Goal: Task Accomplishment & Management: Manage account settings

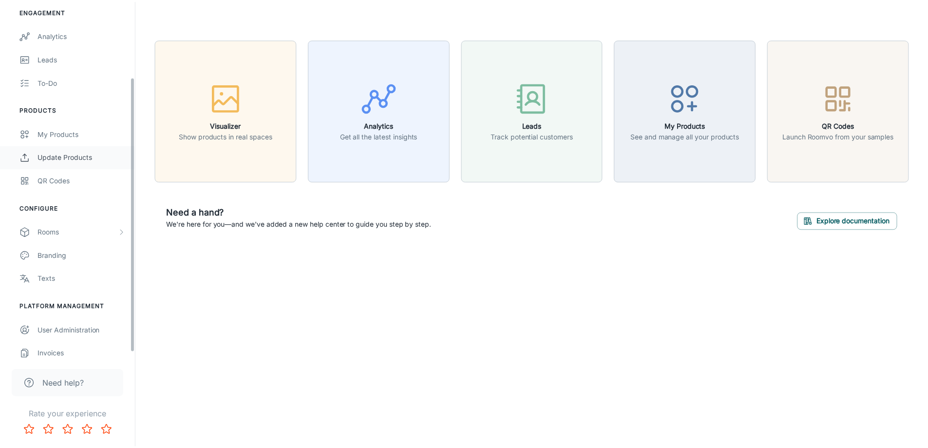
scroll to position [105, 0]
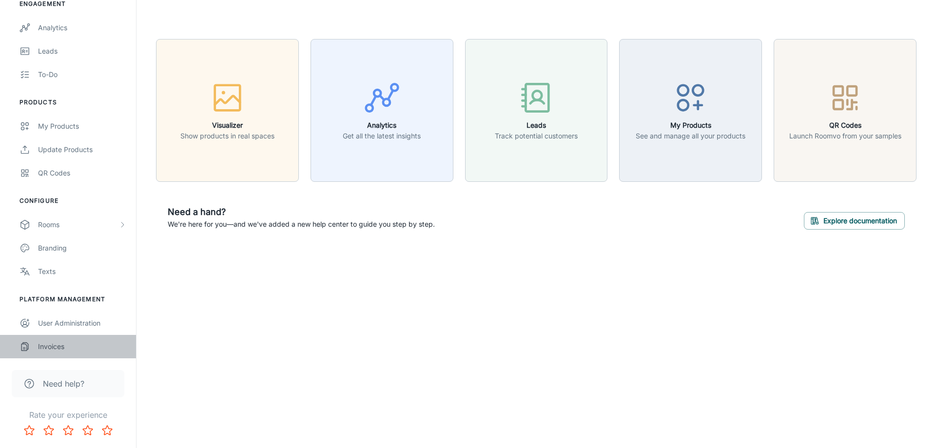
click at [60, 344] on div "Invoices" at bounding box center [82, 346] width 88 height 11
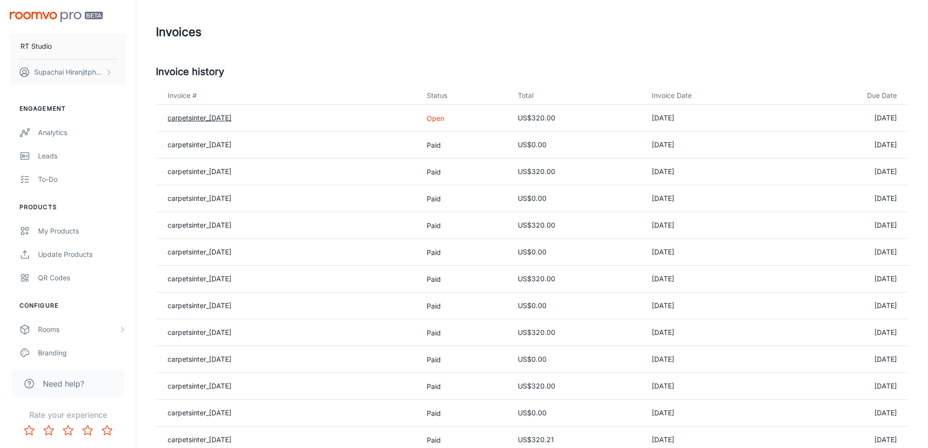
click at [231, 116] on link "carpetsinter_[DATE]" at bounding box center [200, 118] width 64 height 8
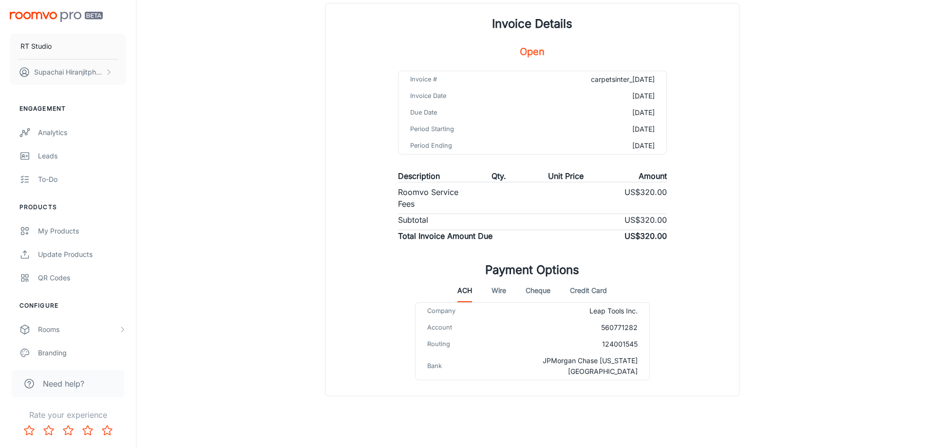
scroll to position [63, 0]
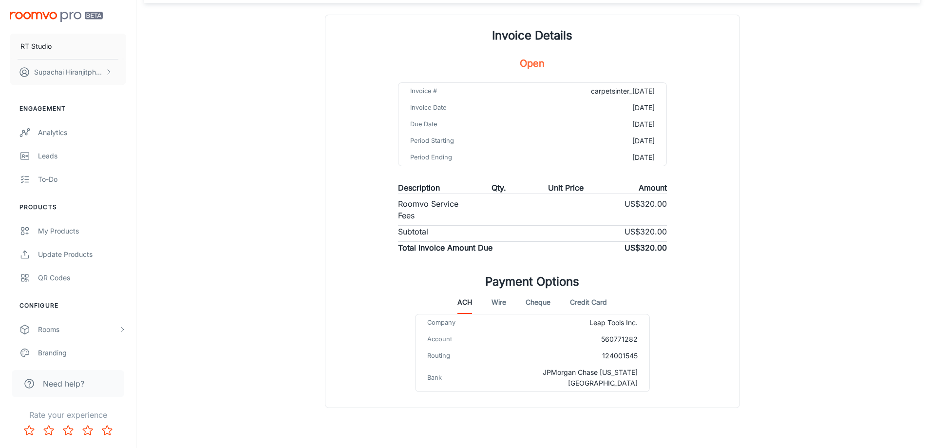
click at [500, 311] on button "Wire" at bounding box center [499, 301] width 15 height 23
click at [464, 303] on button "ACH" at bounding box center [465, 301] width 15 height 23
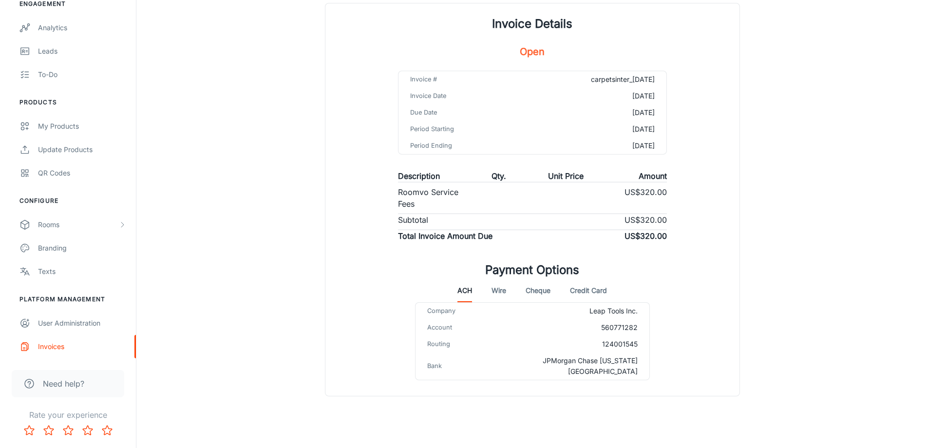
scroll to position [0, 0]
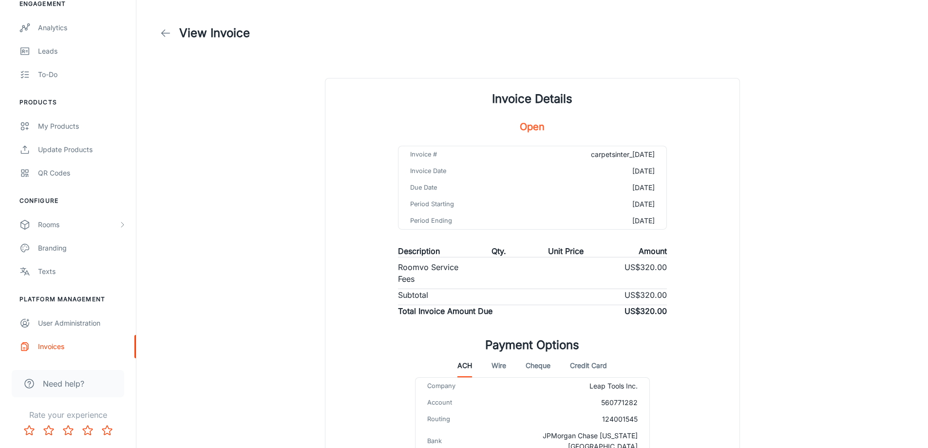
click at [168, 35] on icon at bounding box center [166, 33] width 12 height 12
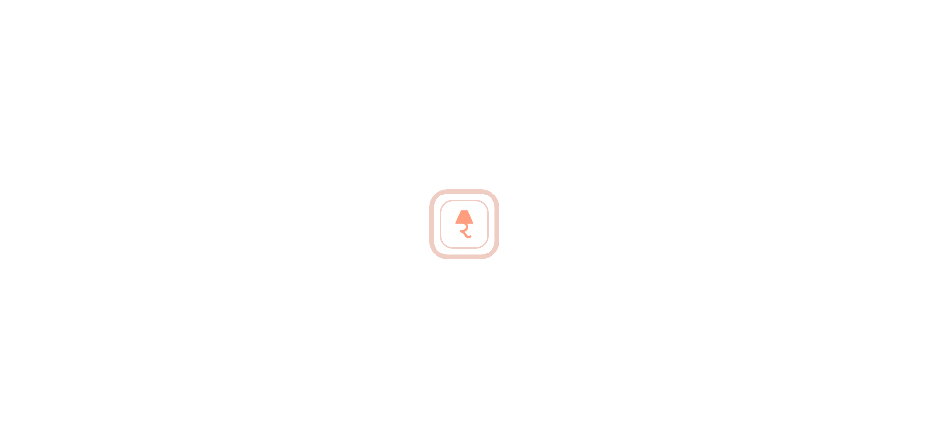
scroll to position [75, 0]
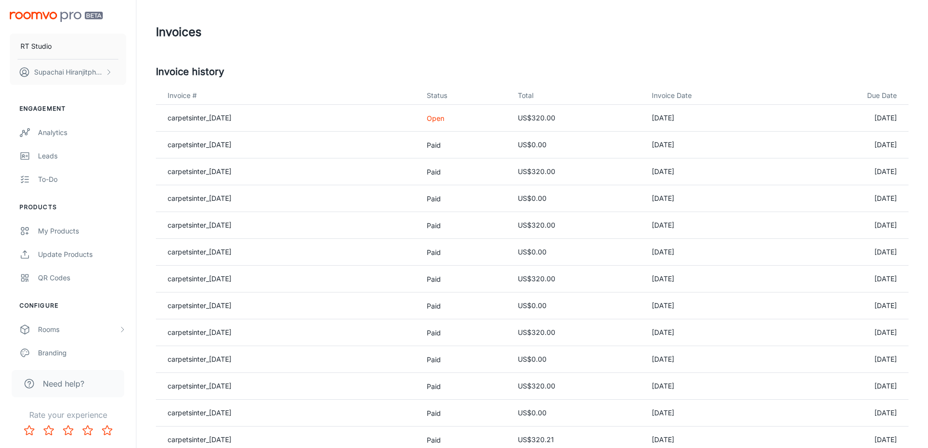
click at [876, 117] on td "[DATE]" at bounding box center [847, 118] width 124 height 27
click at [679, 115] on td "[DATE]" at bounding box center [714, 118] width 140 height 27
click at [557, 116] on td "US$320.00" at bounding box center [577, 118] width 134 height 27
click at [458, 121] on p "Open" at bounding box center [465, 118] width 76 height 10
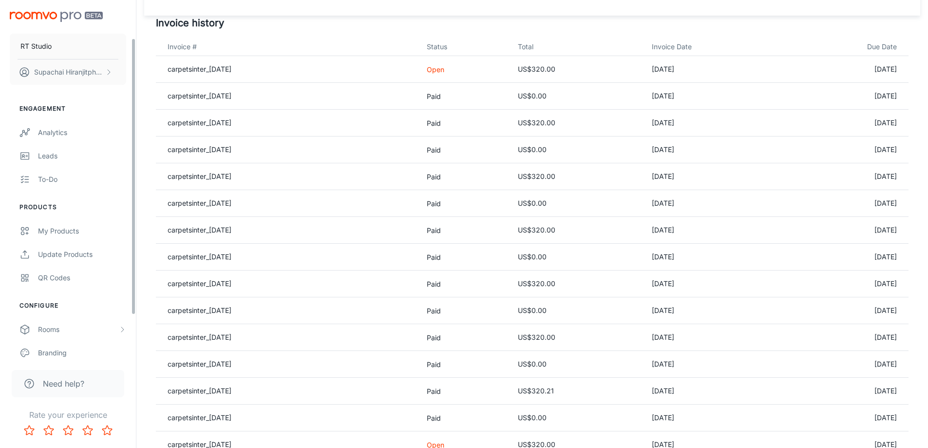
scroll to position [105, 0]
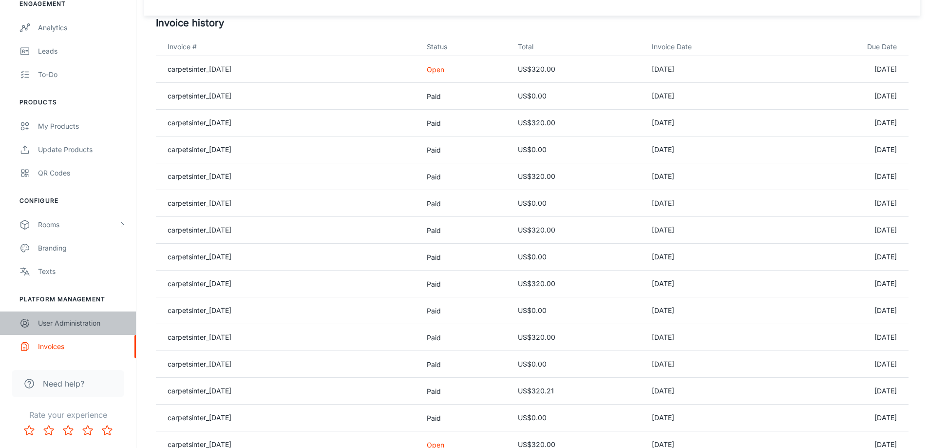
click at [82, 322] on div "User Administration" at bounding box center [82, 323] width 88 height 11
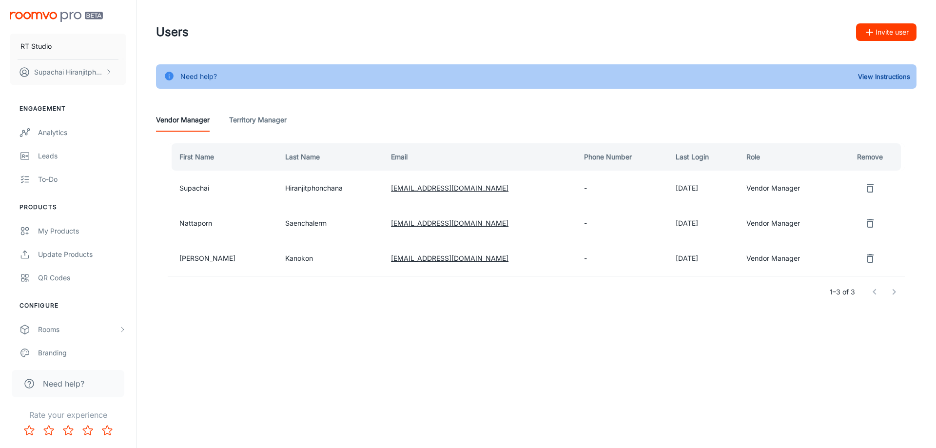
click at [883, 36] on button "Invite user" at bounding box center [886, 32] width 60 height 18
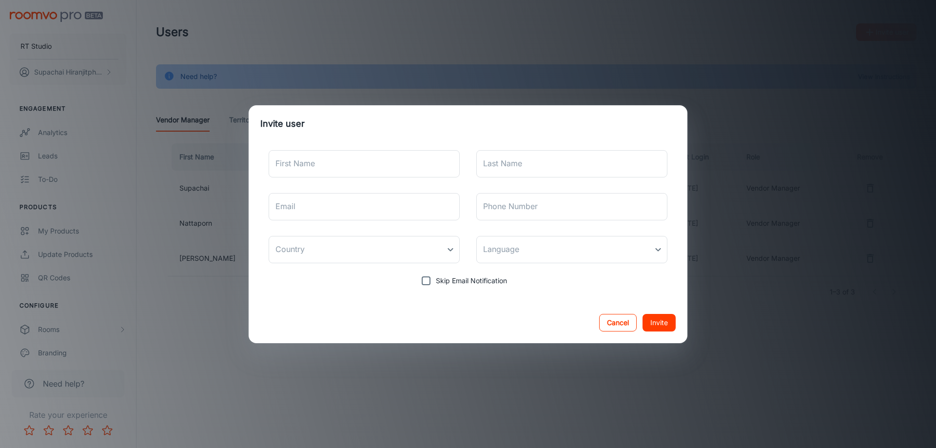
click at [610, 328] on button "Cancel" at bounding box center [618, 323] width 38 height 18
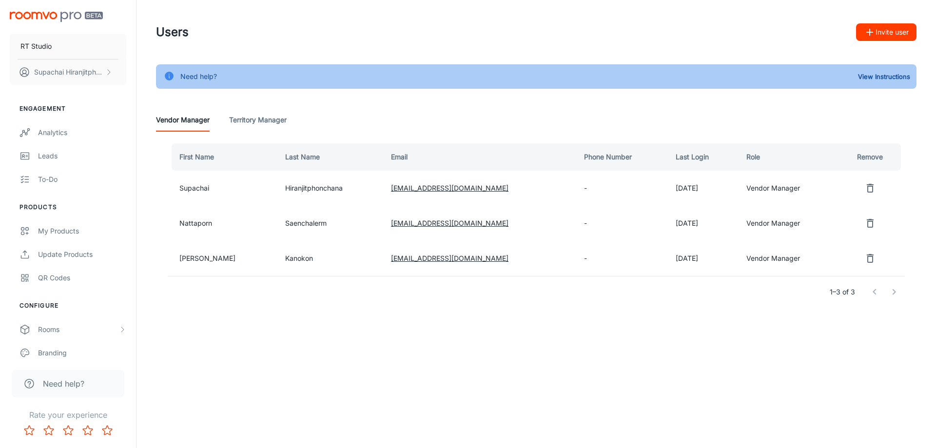
click at [257, 122] on Manager "Territory Manager" at bounding box center [258, 119] width 58 height 23
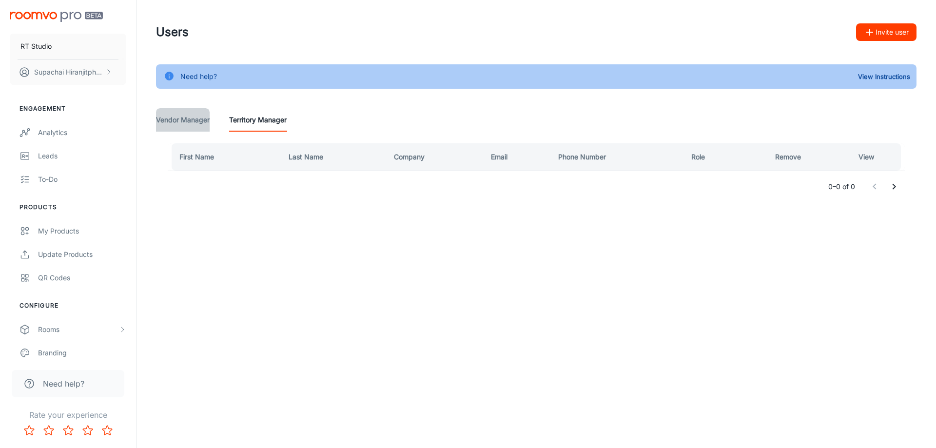
click at [202, 120] on Manager "Vendor Manager" at bounding box center [183, 119] width 54 height 23
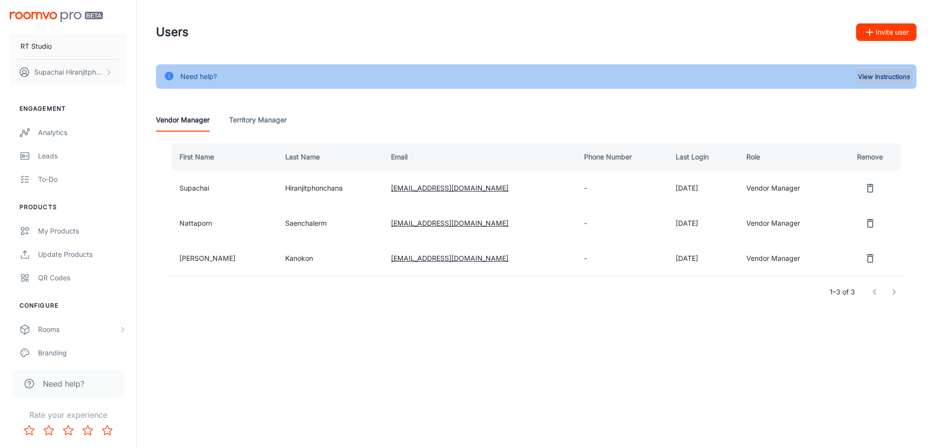
click at [896, 77] on button "View Instructions" at bounding box center [883, 76] width 57 height 15
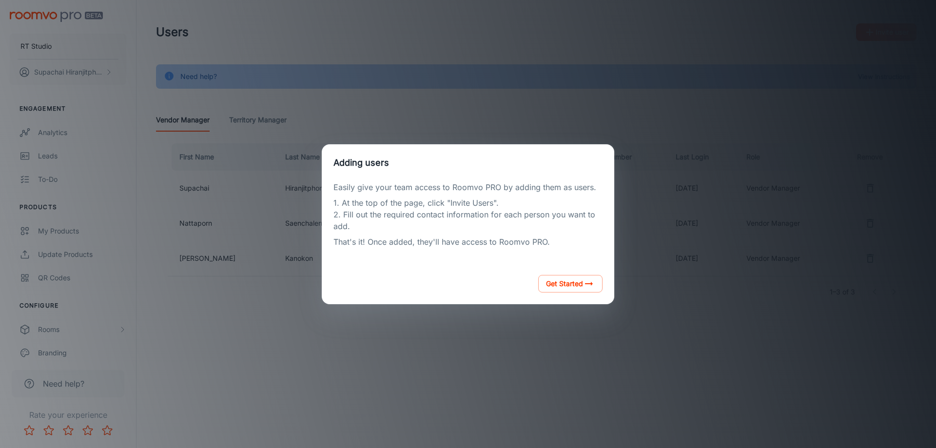
click at [643, 271] on div "Adding users Easily give your team access to Roomvo PRO by adding them as users…" at bounding box center [468, 224] width 912 height 424
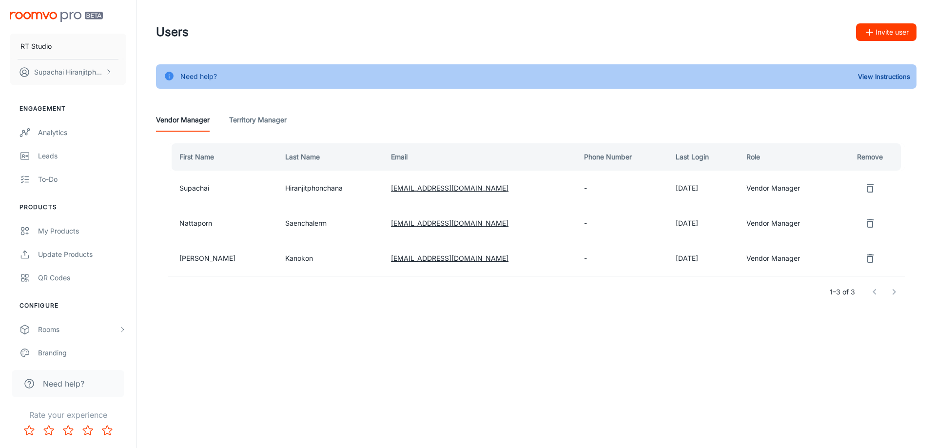
click at [168, 78] on icon at bounding box center [169, 76] width 9 height 9
click at [168, 76] on icon at bounding box center [169, 76] width 9 height 9
click at [197, 78] on div "Need help?" at bounding box center [198, 76] width 37 height 19
click at [894, 80] on button "View Instructions" at bounding box center [883, 76] width 57 height 15
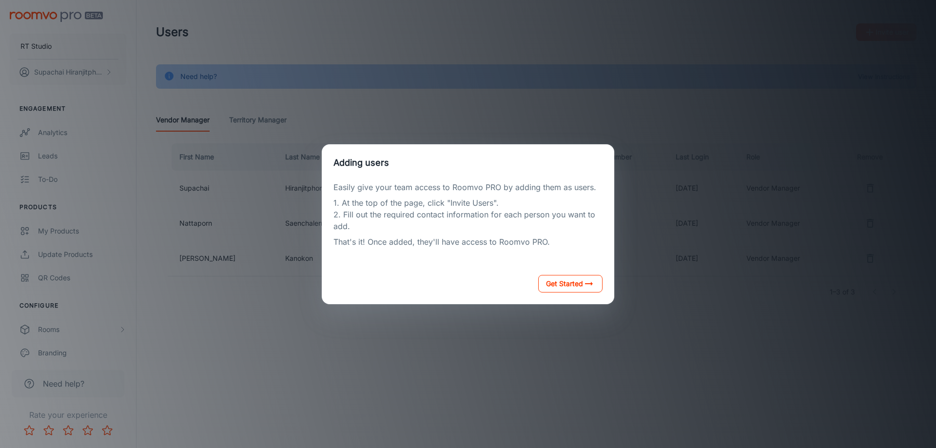
click at [583, 285] on icon "button" at bounding box center [589, 284] width 12 height 12
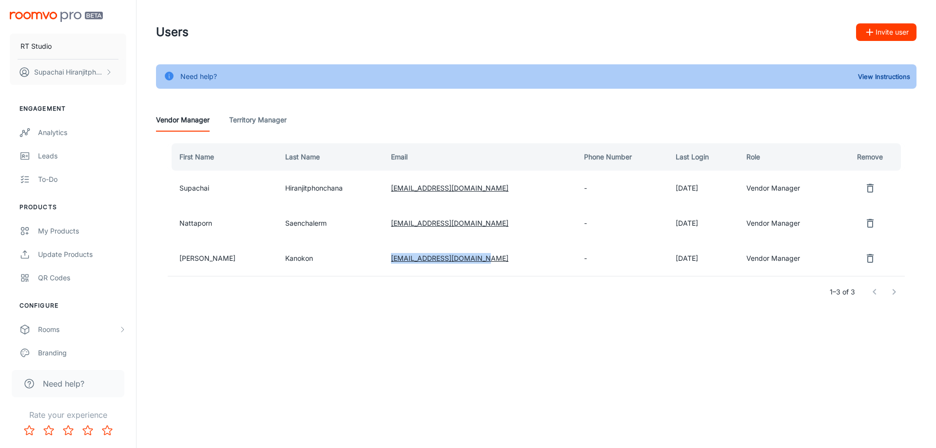
drag, startPoint x: 481, startPoint y: 263, endPoint x: 375, endPoint y: 261, distance: 105.3
click at [383, 261] on td "[EMAIL_ADDRESS][DOMAIN_NAME]" at bounding box center [479, 258] width 193 height 35
copy link "[EMAIL_ADDRESS][DOMAIN_NAME]"
click at [895, 27] on button "Invite user" at bounding box center [886, 32] width 60 height 18
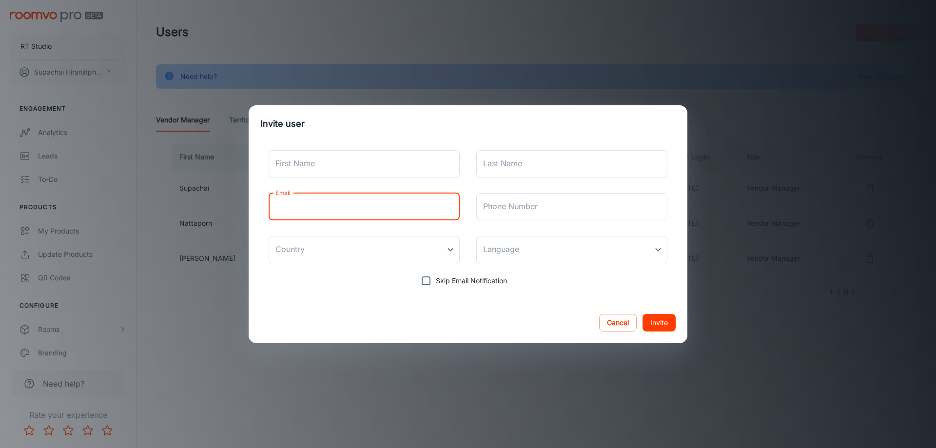
click at [376, 207] on input "Email" at bounding box center [364, 206] width 191 height 27
paste input "[EMAIL_ADDRESS][DOMAIN_NAME]"
type input "[EMAIL_ADDRESS][DOMAIN_NAME]"
click at [385, 168] on input "First Name" at bounding box center [364, 163] width 191 height 27
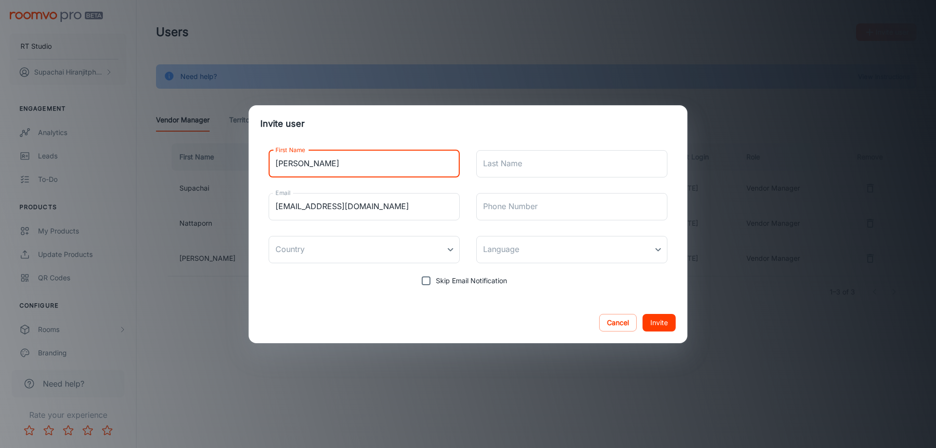
click at [386, 161] on input "[PERSON_NAME]" at bounding box center [364, 163] width 191 height 27
type input "Y"
type input "หญิงหนก"
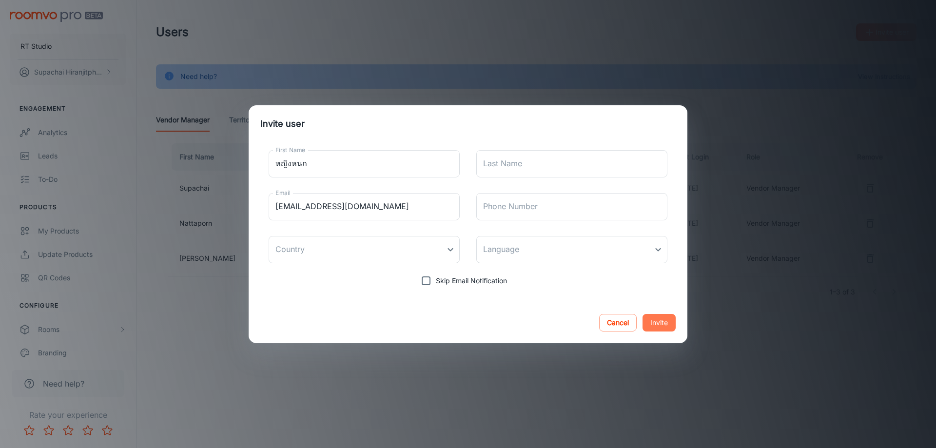
click at [670, 328] on button "Invite" at bounding box center [658, 323] width 33 height 18
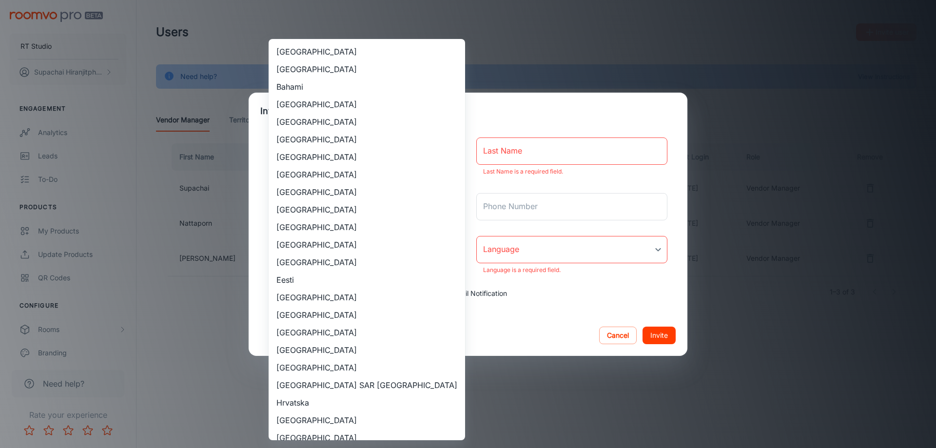
click at [444, 248] on body "RT Studio Supachai Hiranjitphonchana Engagement Analytics Leads To-do Products …" at bounding box center [468, 224] width 936 height 448
click at [434, 241] on li "[GEOGRAPHIC_DATA]" at bounding box center [367, 245] width 196 height 18
type input "[GEOGRAPHIC_DATA]"
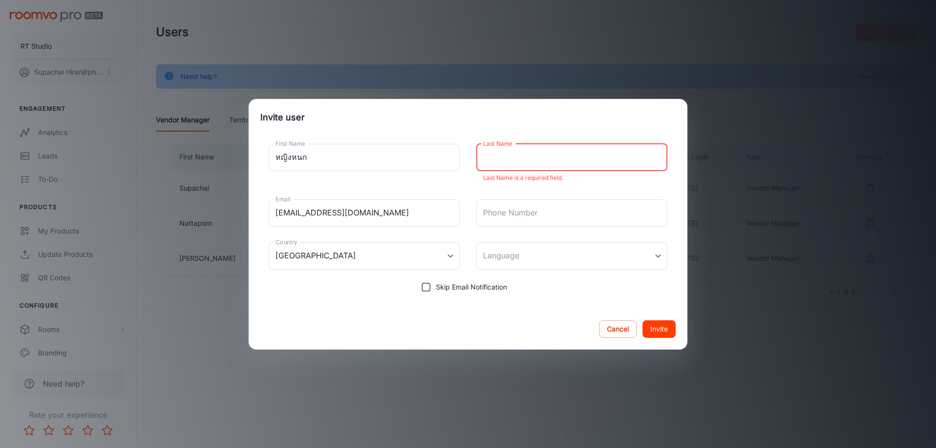
click at [605, 157] on input "Last Name" at bounding box center [571, 157] width 191 height 27
drag, startPoint x: 334, startPoint y: 160, endPoint x: 266, endPoint y: 154, distance: 68.5
click at [266, 154] on div "First Name หญิงหนก First Name Last Name Last Name Last Name is a required field…" at bounding box center [467, 216] width 415 height 161
click at [553, 155] on input "Last Name" at bounding box center [571, 157] width 191 height 27
paste input "หญิงหนก"
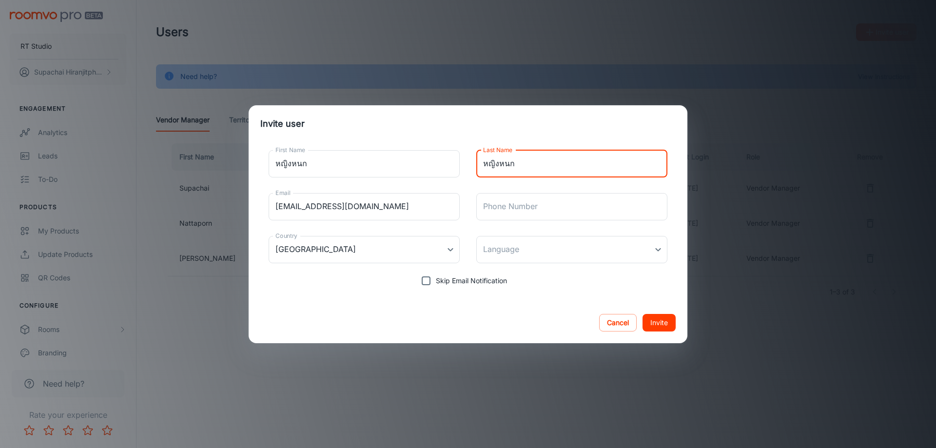
type input "หญิงหนก"
click at [867, 213] on div "Invite user First Name หญิงหนก First Name Last Name หญิงหนก Last Name Email [EM…" at bounding box center [468, 224] width 936 height 448
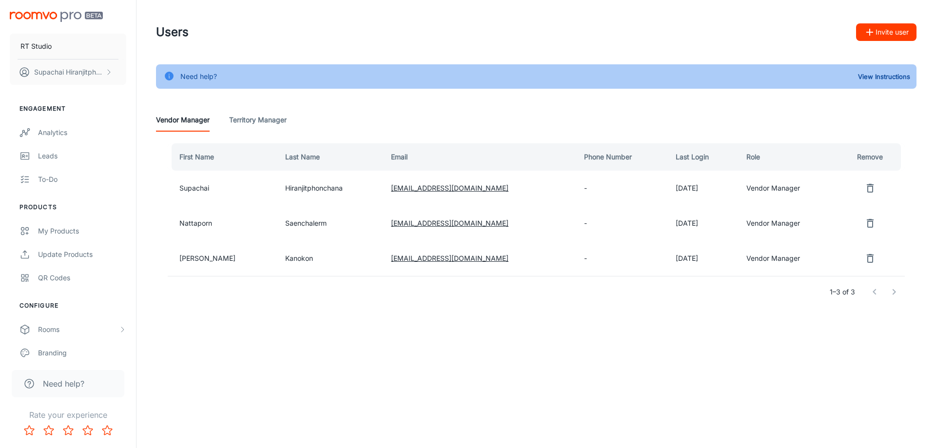
click at [904, 28] on button "Invite user" at bounding box center [886, 32] width 60 height 18
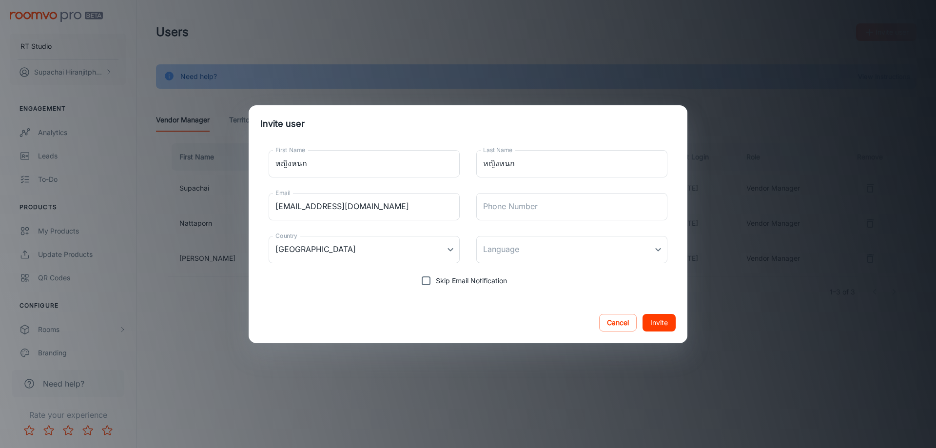
click at [661, 325] on button "Invite" at bounding box center [658, 323] width 33 height 18
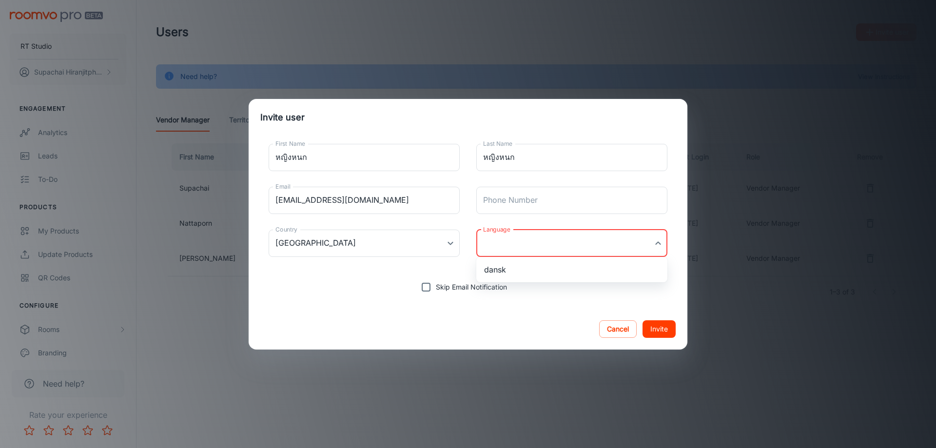
click at [624, 247] on body "RT Studio Supachai Hiranjitphonchana Engagement Analytics Leads To-do Products …" at bounding box center [468, 224] width 936 height 448
click at [607, 271] on li "dansk" at bounding box center [571, 270] width 191 height 18
type input "da-dk"
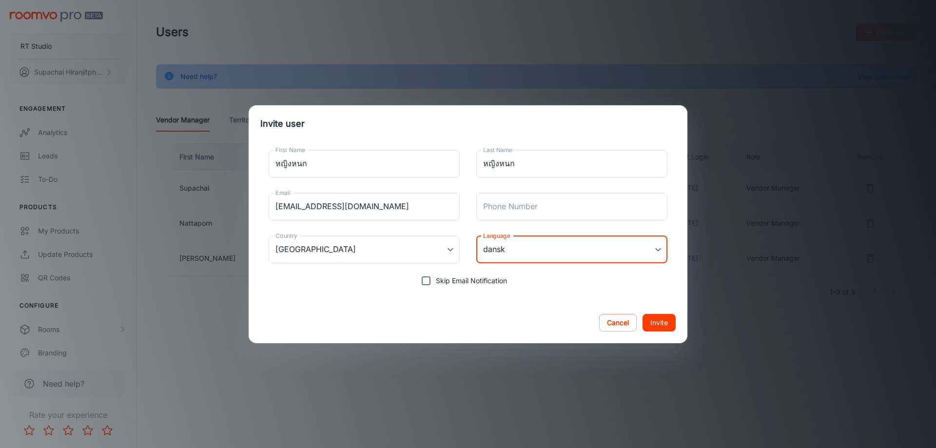
click at [661, 326] on button "Invite" at bounding box center [658, 323] width 33 height 18
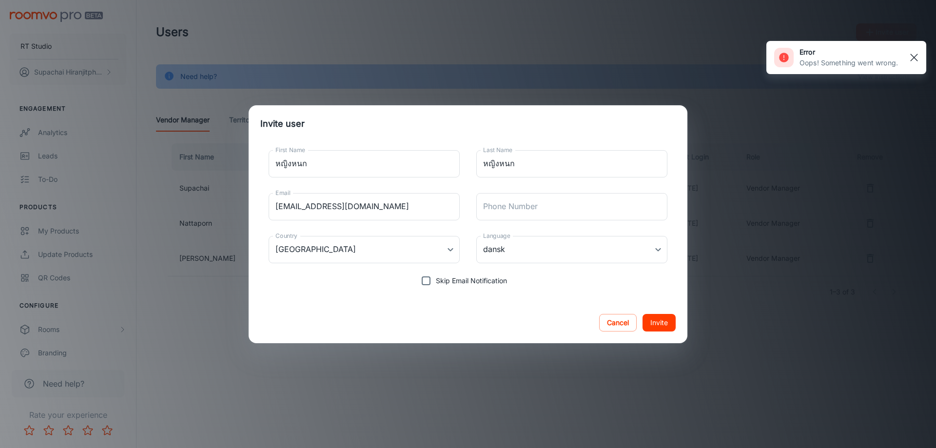
click at [917, 53] on rect "button" at bounding box center [914, 58] width 12 height 12
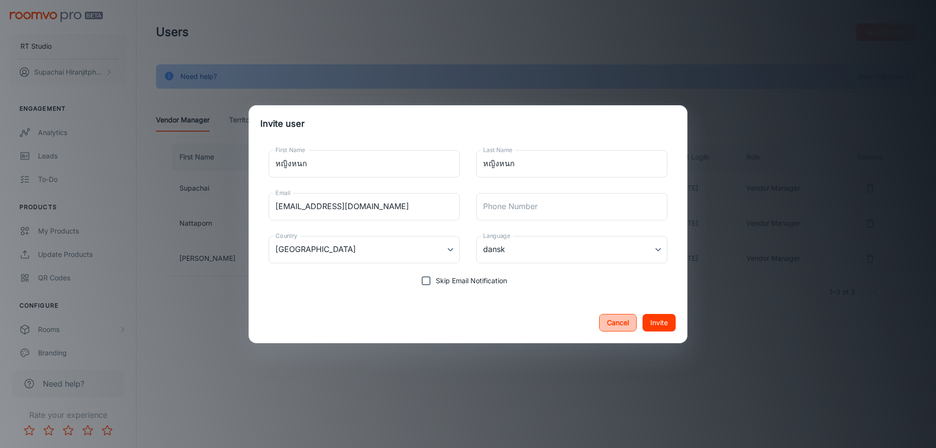
click at [612, 320] on button "Cancel" at bounding box center [618, 323] width 38 height 18
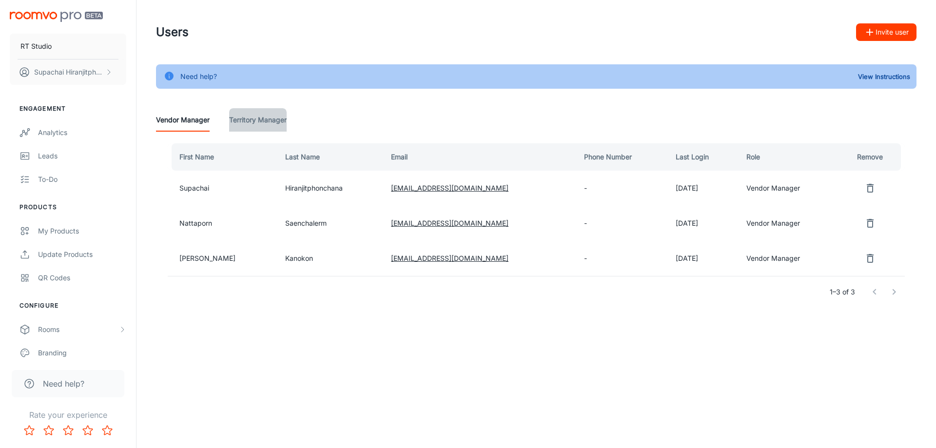
click at [279, 124] on Manager "Territory Manager" at bounding box center [258, 119] width 58 height 23
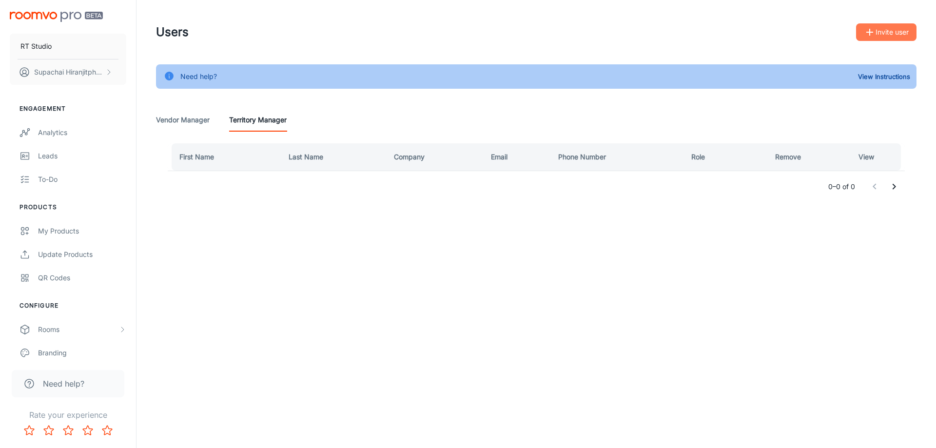
click at [882, 34] on button "Invite user" at bounding box center [886, 32] width 60 height 18
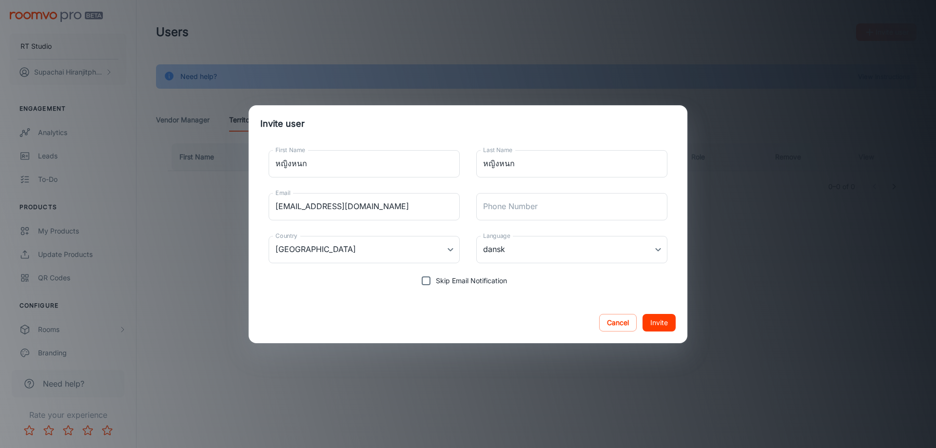
click at [662, 322] on button "Invite" at bounding box center [658, 323] width 33 height 18
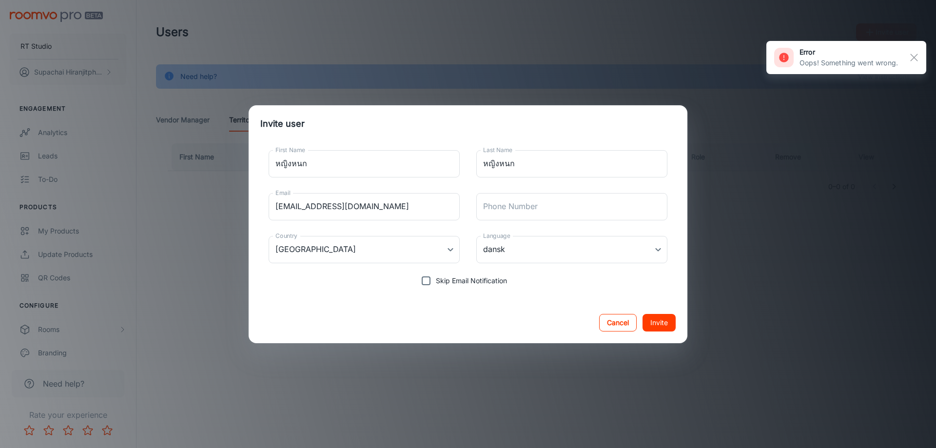
click at [610, 329] on button "Cancel" at bounding box center [618, 323] width 38 height 18
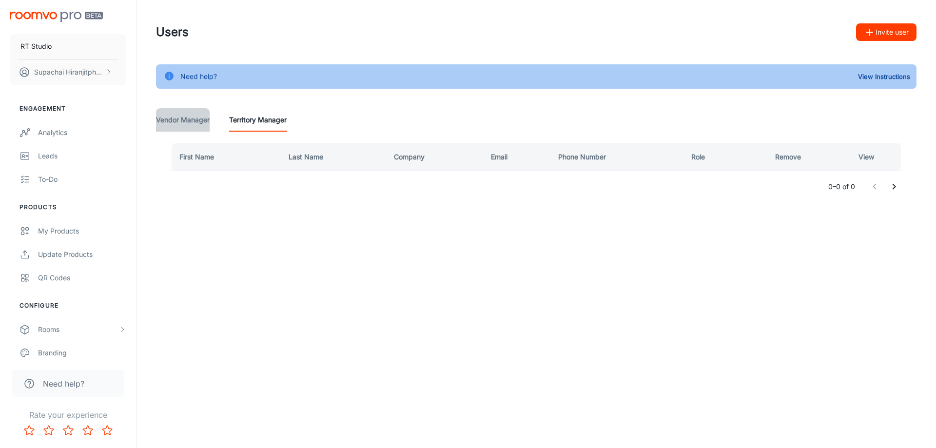
click at [184, 119] on Manager "Vendor Manager" at bounding box center [183, 119] width 54 height 23
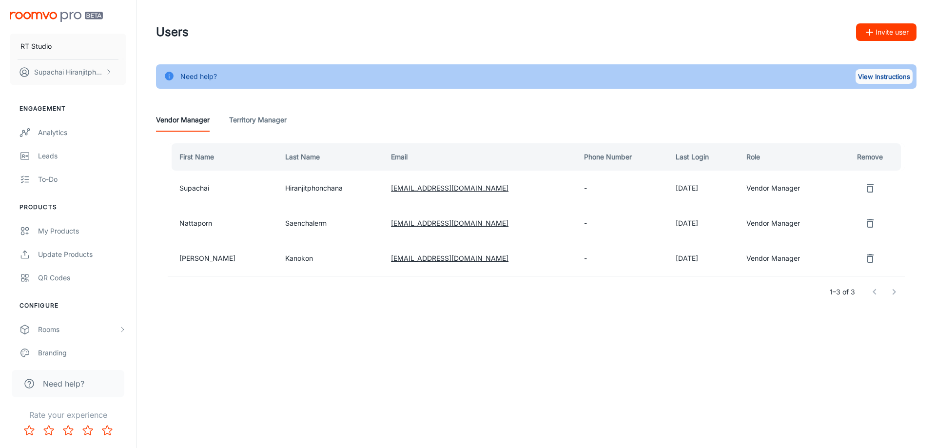
click at [900, 74] on button "View Instructions" at bounding box center [883, 76] width 57 height 15
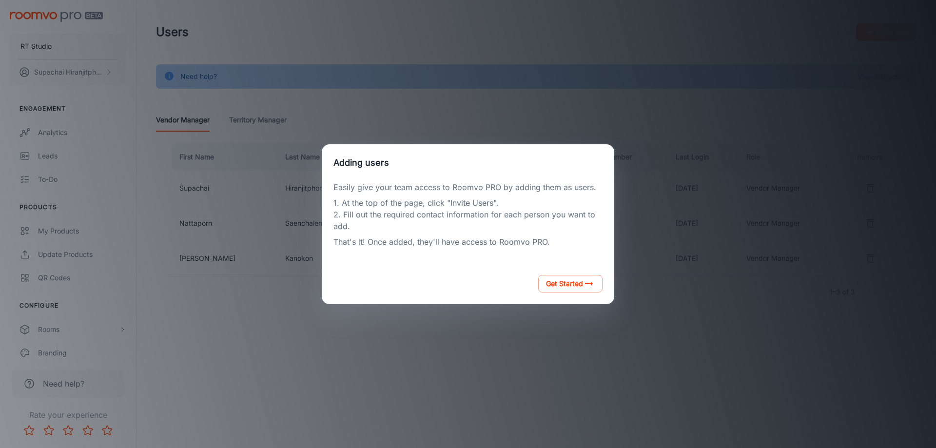
click at [737, 208] on div "Adding users Easily give your team access to Roomvo PRO by adding them as users…" at bounding box center [468, 224] width 912 height 424
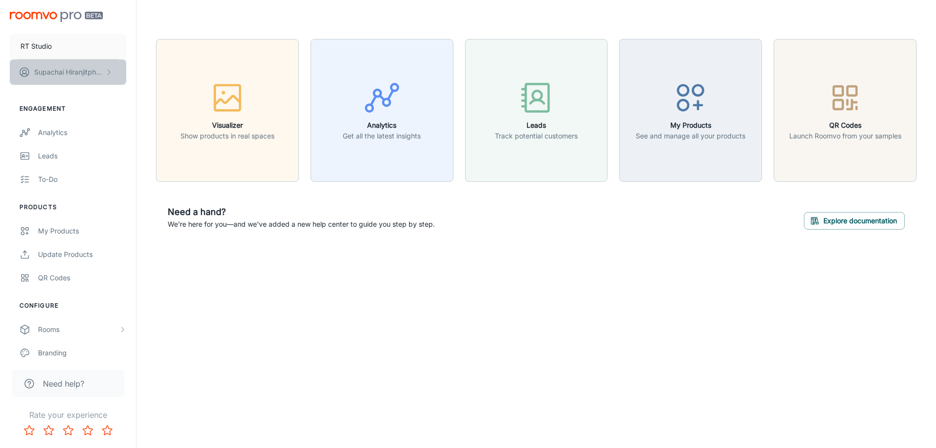
click at [70, 76] on p "[PERSON_NAME]" at bounding box center [68, 72] width 69 height 11
click at [139, 68] on li "User Profile" at bounding box center [152, 71] width 52 height 17
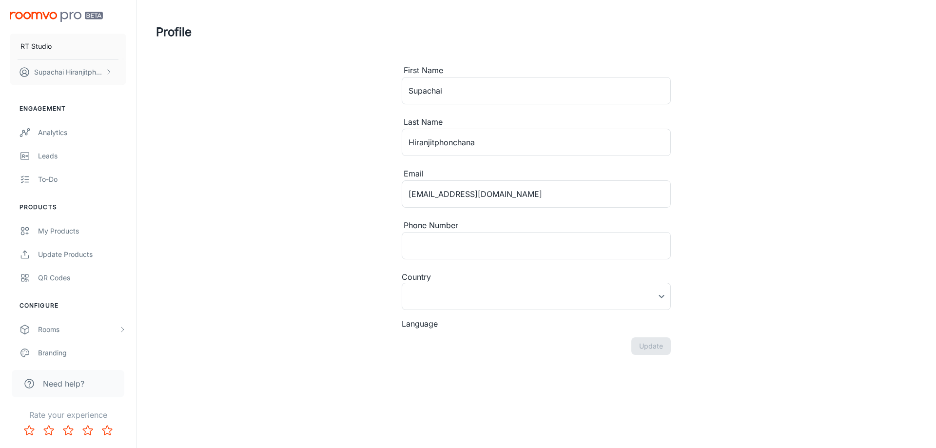
type input "[GEOGRAPHIC_DATA]"
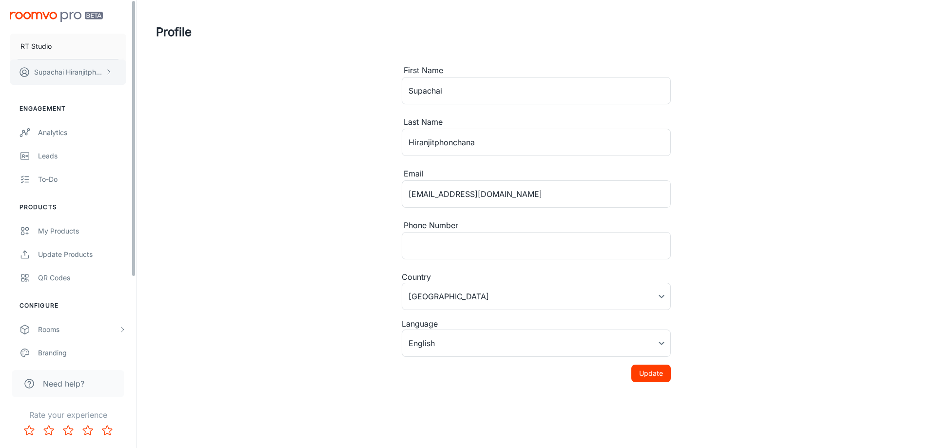
click at [92, 69] on p "Supachai Hiranjitphonchana" at bounding box center [68, 72] width 69 height 11
click at [132, 89] on li "Log out" at bounding box center [152, 88] width 52 height 17
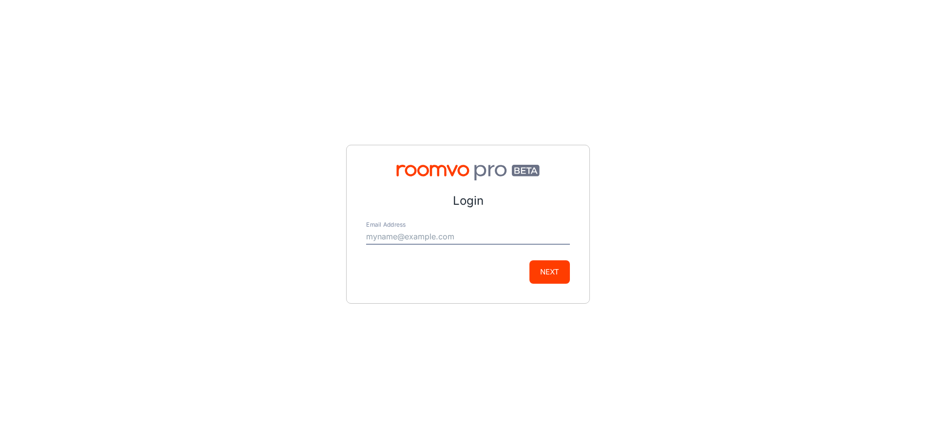
click at [524, 241] on input "Email Address" at bounding box center [468, 237] width 204 height 16
type input "[EMAIL_ADDRESS][DOMAIN_NAME]"
click at [541, 275] on button "Next" at bounding box center [549, 271] width 40 height 23
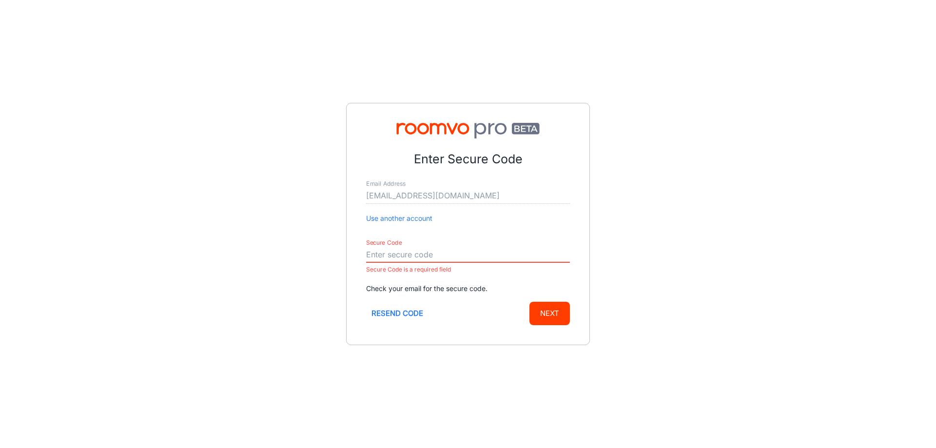
click at [429, 255] on input "Secure Code" at bounding box center [468, 255] width 204 height 16
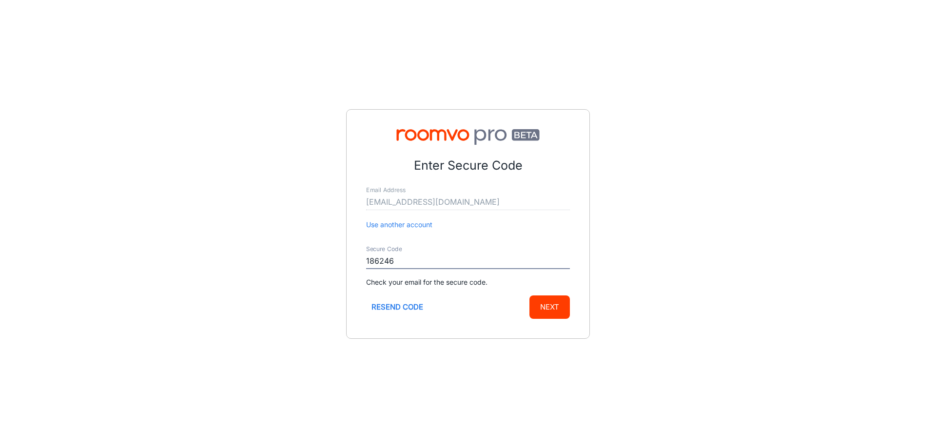
type input "186246"
click at [546, 305] on button "Next" at bounding box center [549, 306] width 40 height 23
